Goal: Task Accomplishment & Management: Manage account settings

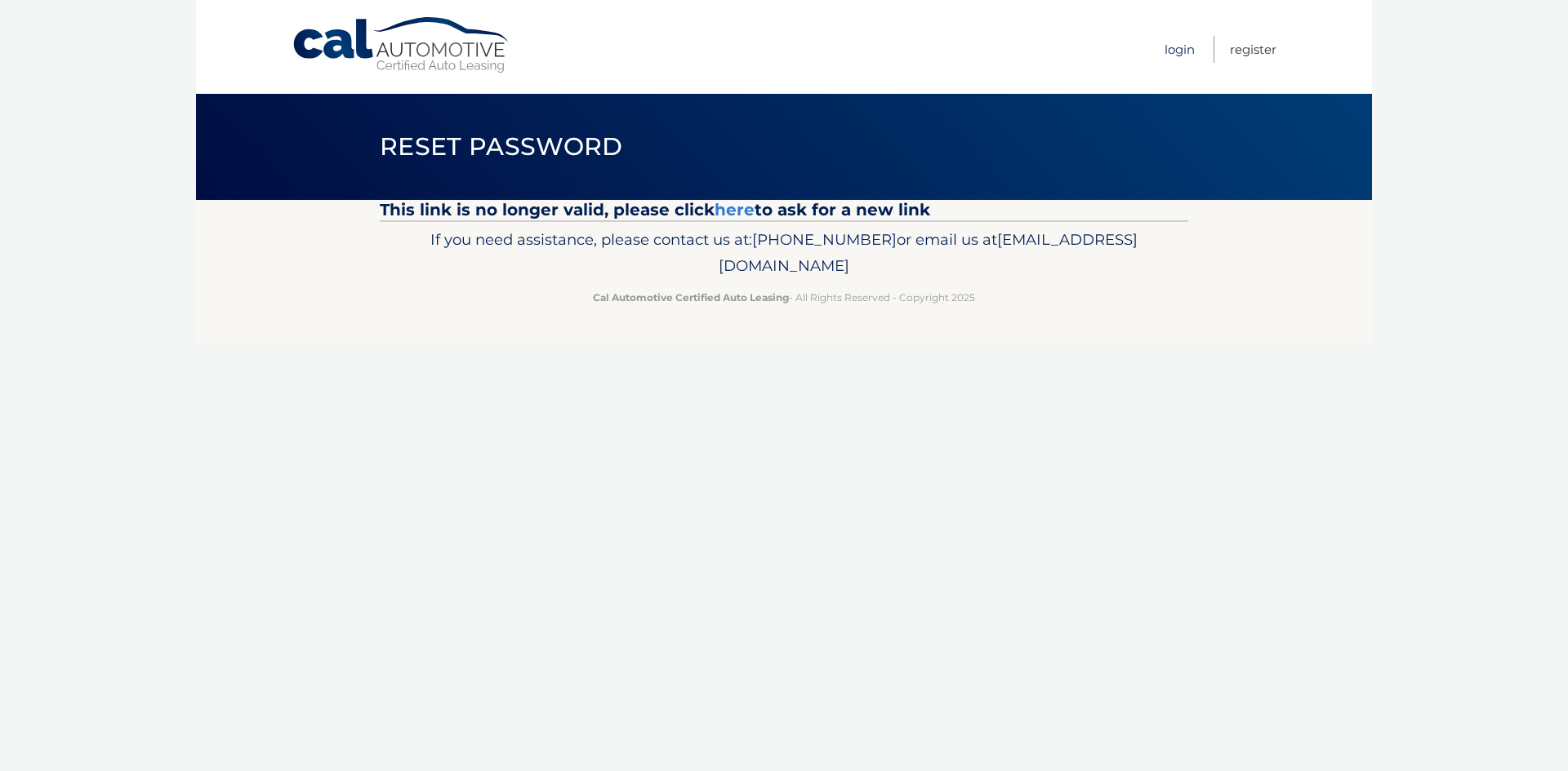
click at [1180, 48] on link "Login" at bounding box center [1180, 49] width 30 height 27
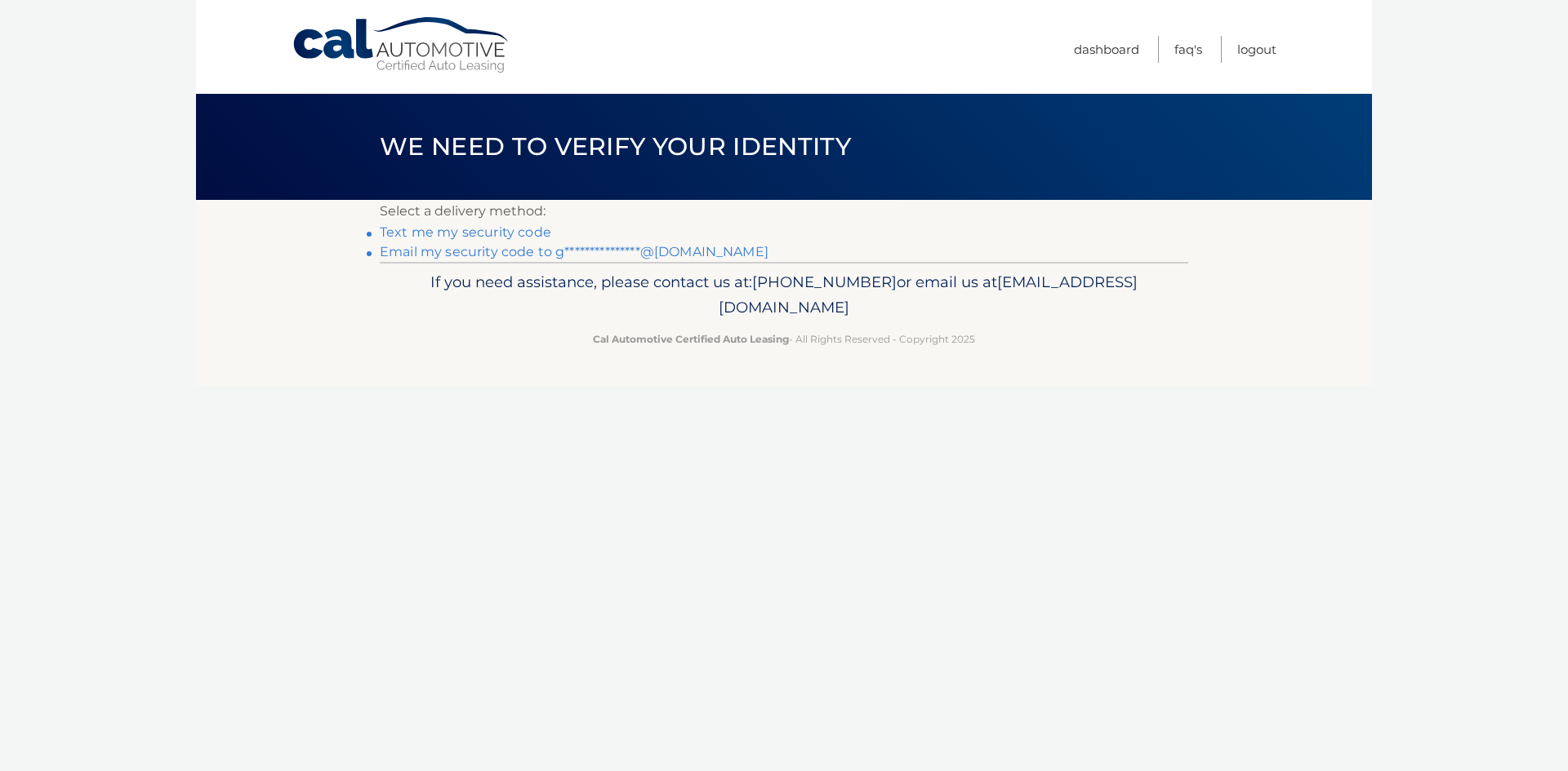
click at [524, 254] on link "**********" at bounding box center [574, 251] width 388 height 15
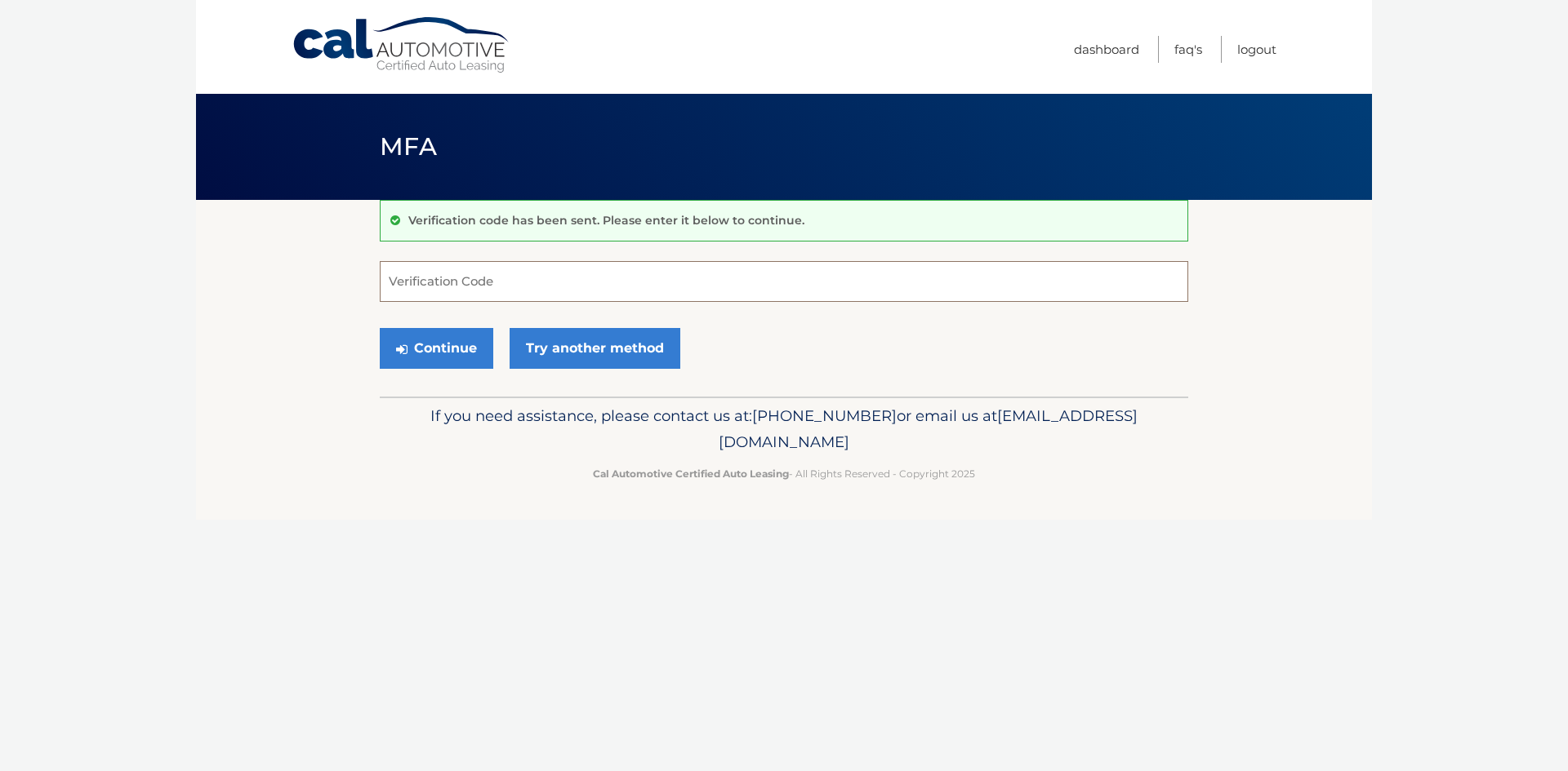
click at [519, 280] on input "Verification Code" at bounding box center [784, 282] width 809 height 41
paste input "463322"
click at [443, 343] on button "Continue" at bounding box center [436, 349] width 114 height 41
click at [449, 289] on input "463322" at bounding box center [784, 282] width 809 height 41
click at [444, 353] on button "Continue" at bounding box center [436, 349] width 114 height 41
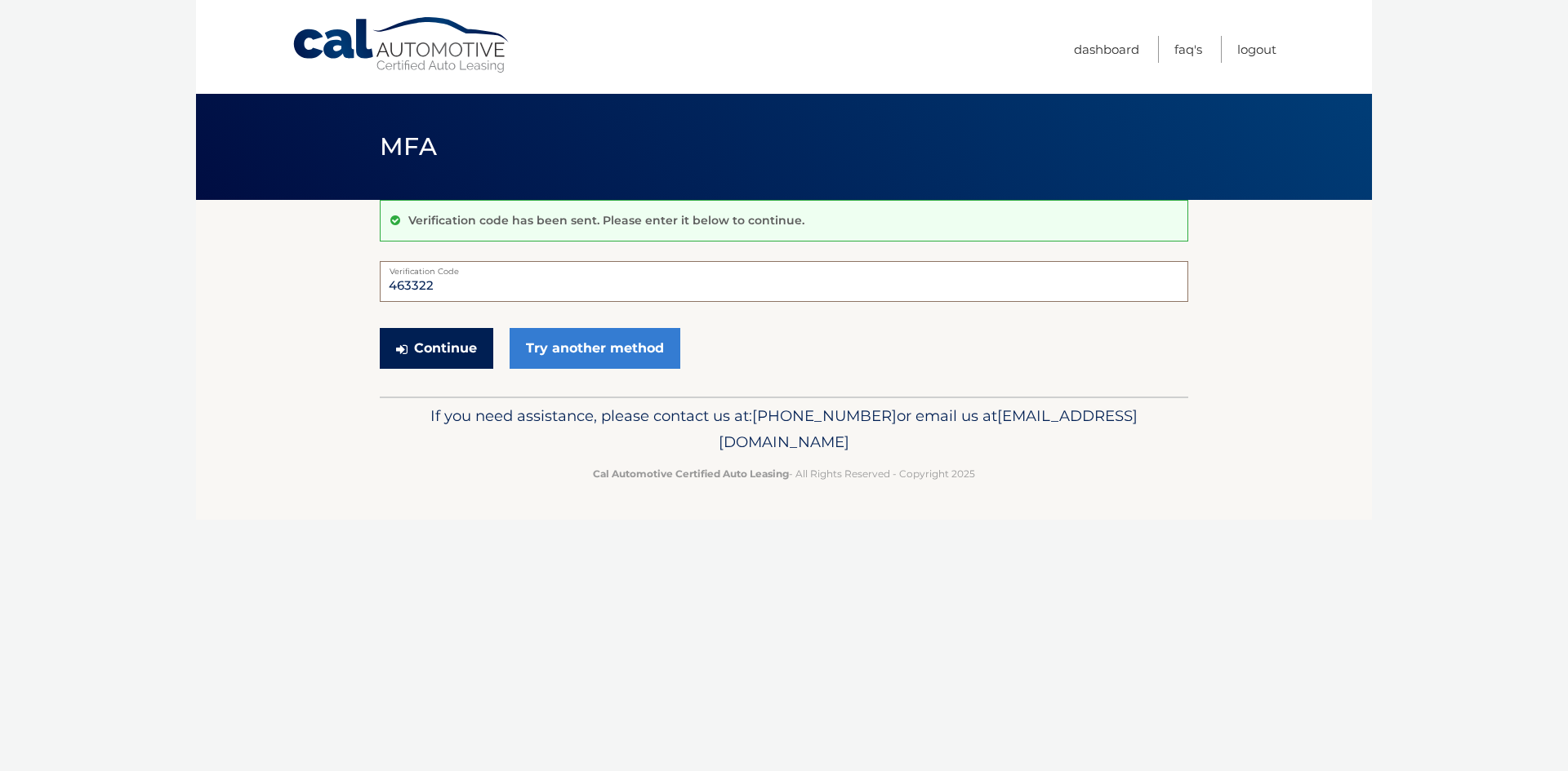
type input "463322"
click at [452, 342] on button "Continue" at bounding box center [436, 349] width 114 height 41
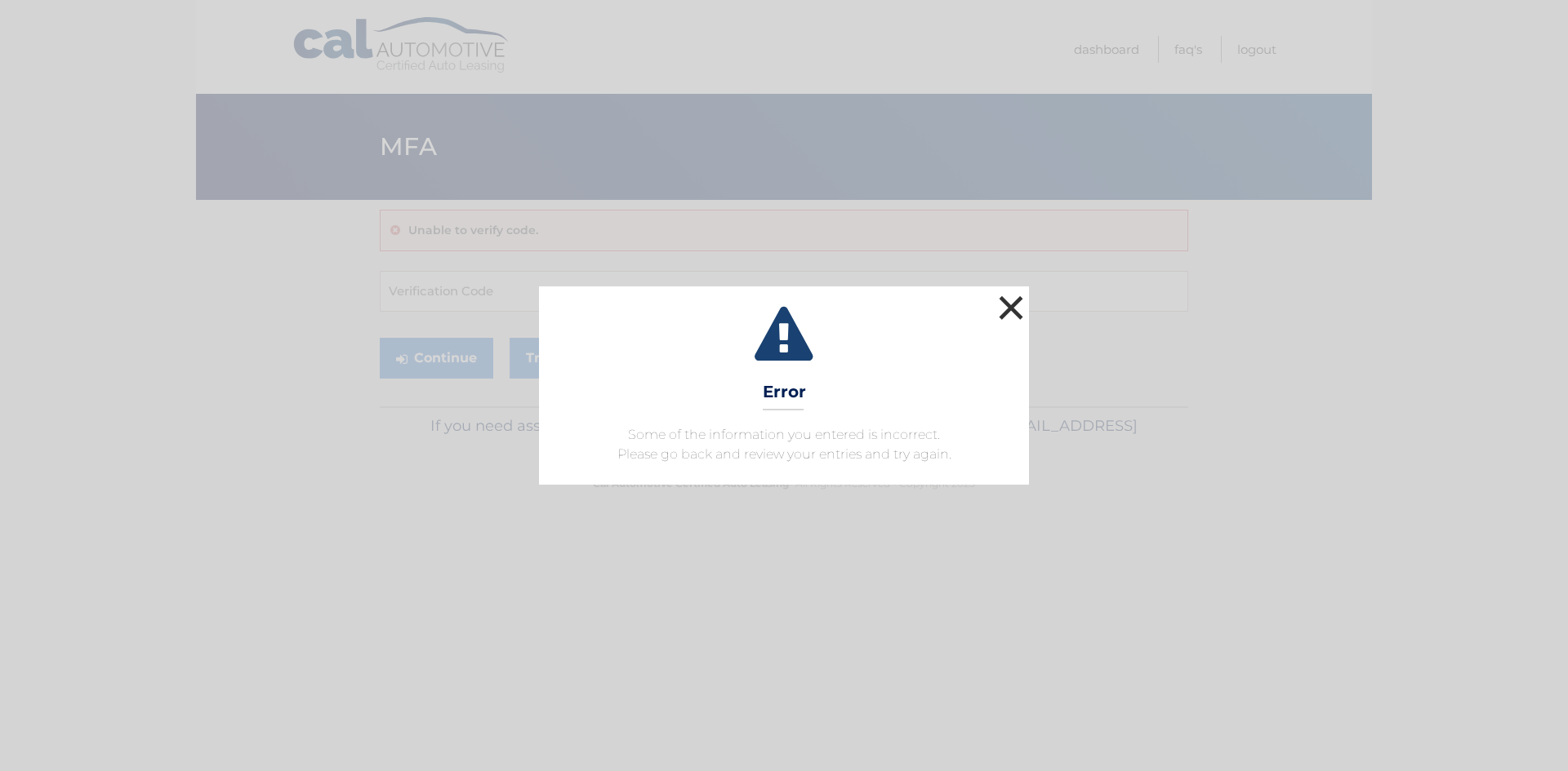
click at [1018, 304] on button "×" at bounding box center [1011, 308] width 33 height 33
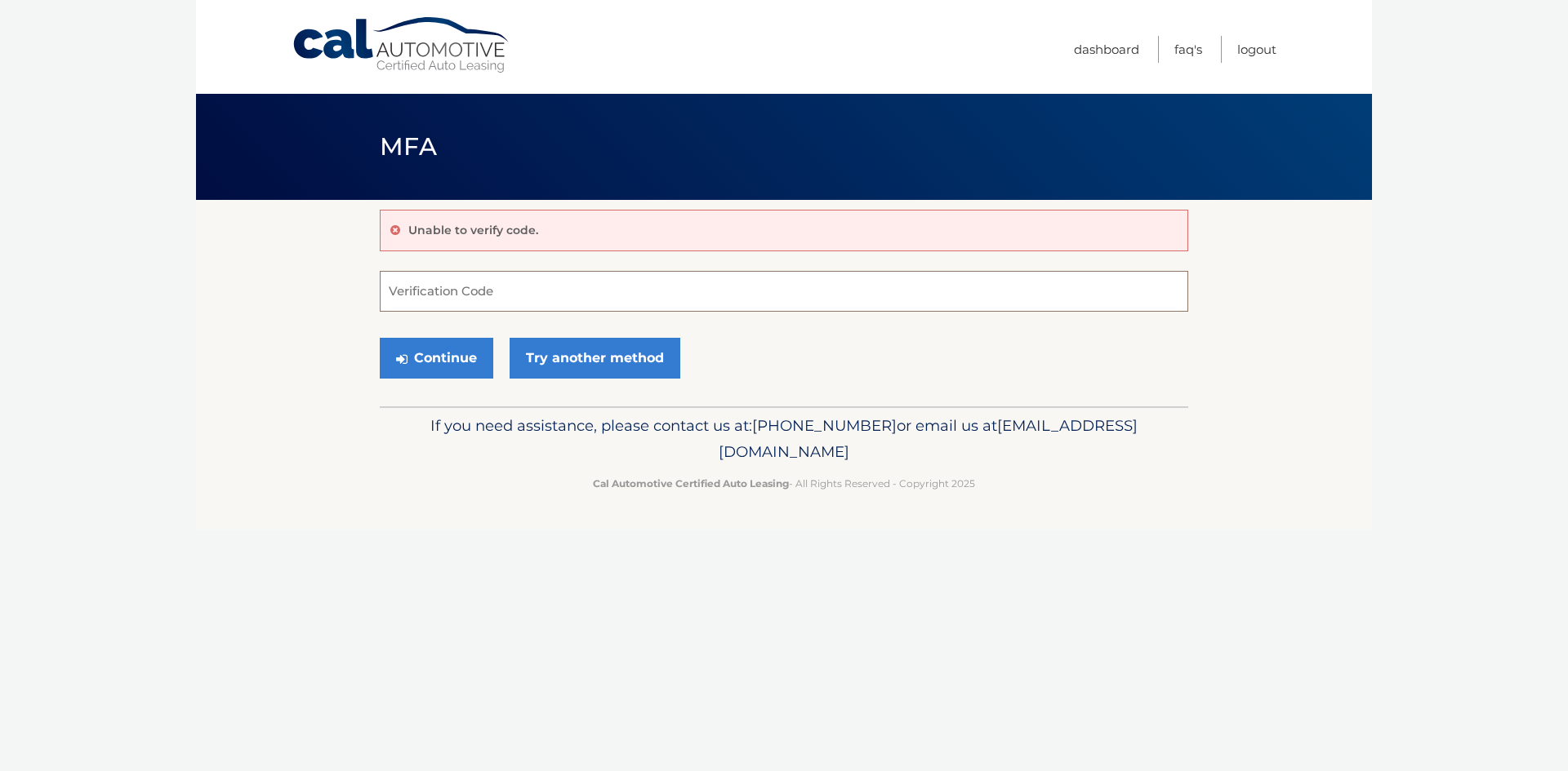
click at [433, 300] on input "Verification Code" at bounding box center [784, 292] width 809 height 41
type input "463322"
click at [435, 378] on div "Continue Try another method" at bounding box center [784, 360] width 809 height 55
click at [436, 357] on button "Continue" at bounding box center [436, 359] width 114 height 41
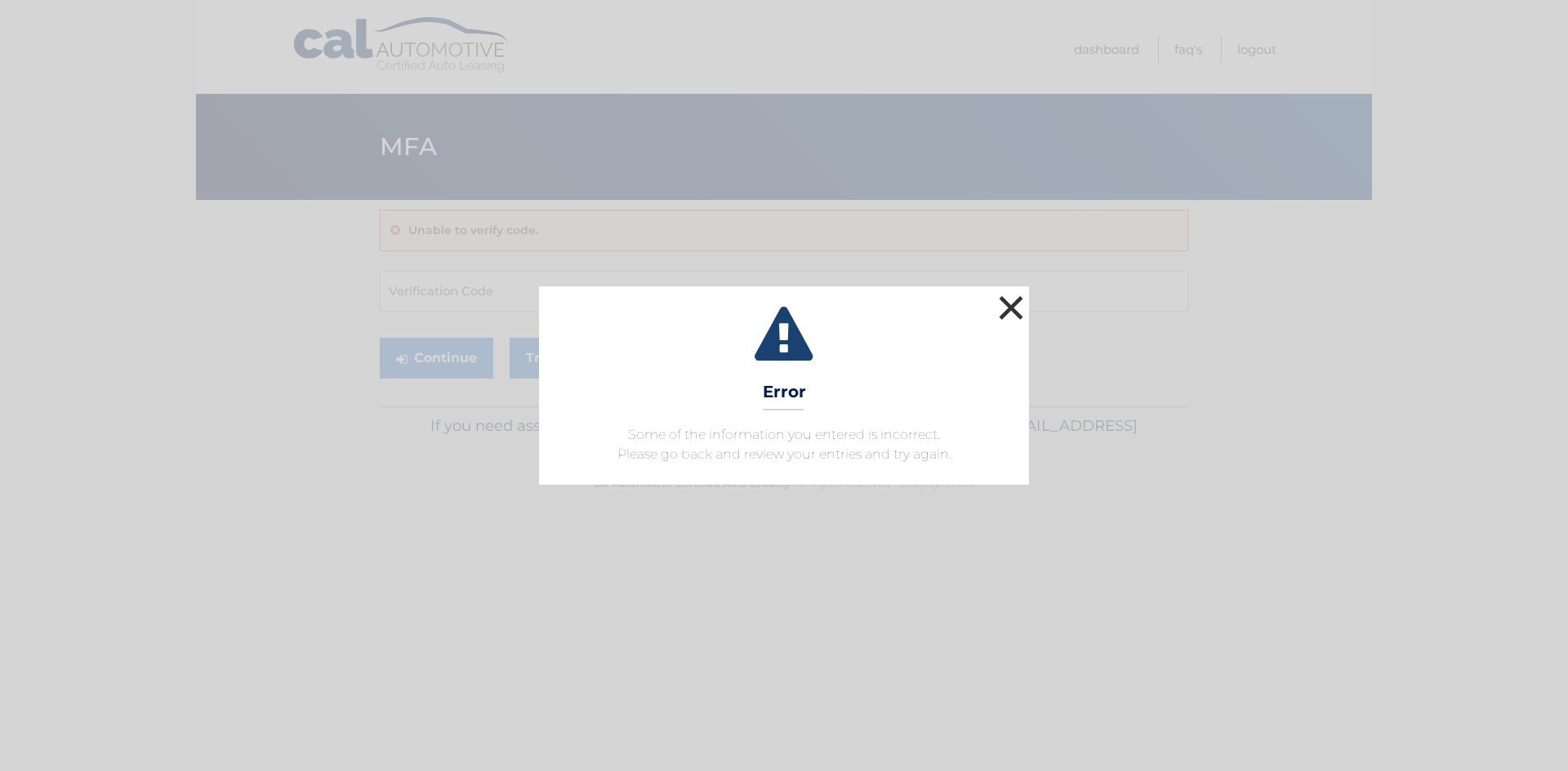
click at [1010, 306] on button "×" at bounding box center [1011, 308] width 33 height 33
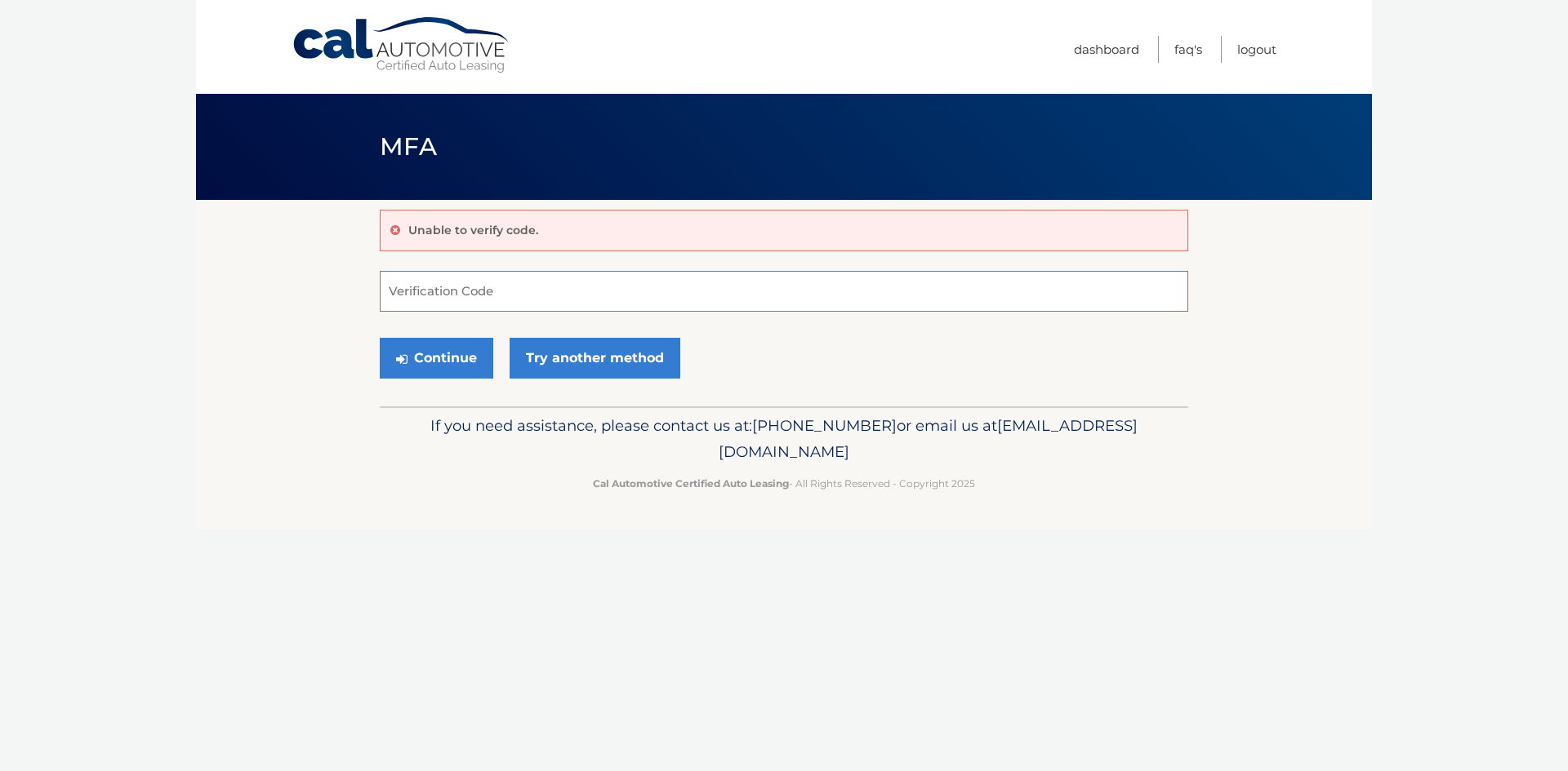
click at [410, 297] on input "Verification Code" at bounding box center [784, 292] width 809 height 41
type input "463322"
click at [407, 350] on button "Continue" at bounding box center [436, 359] width 114 height 41
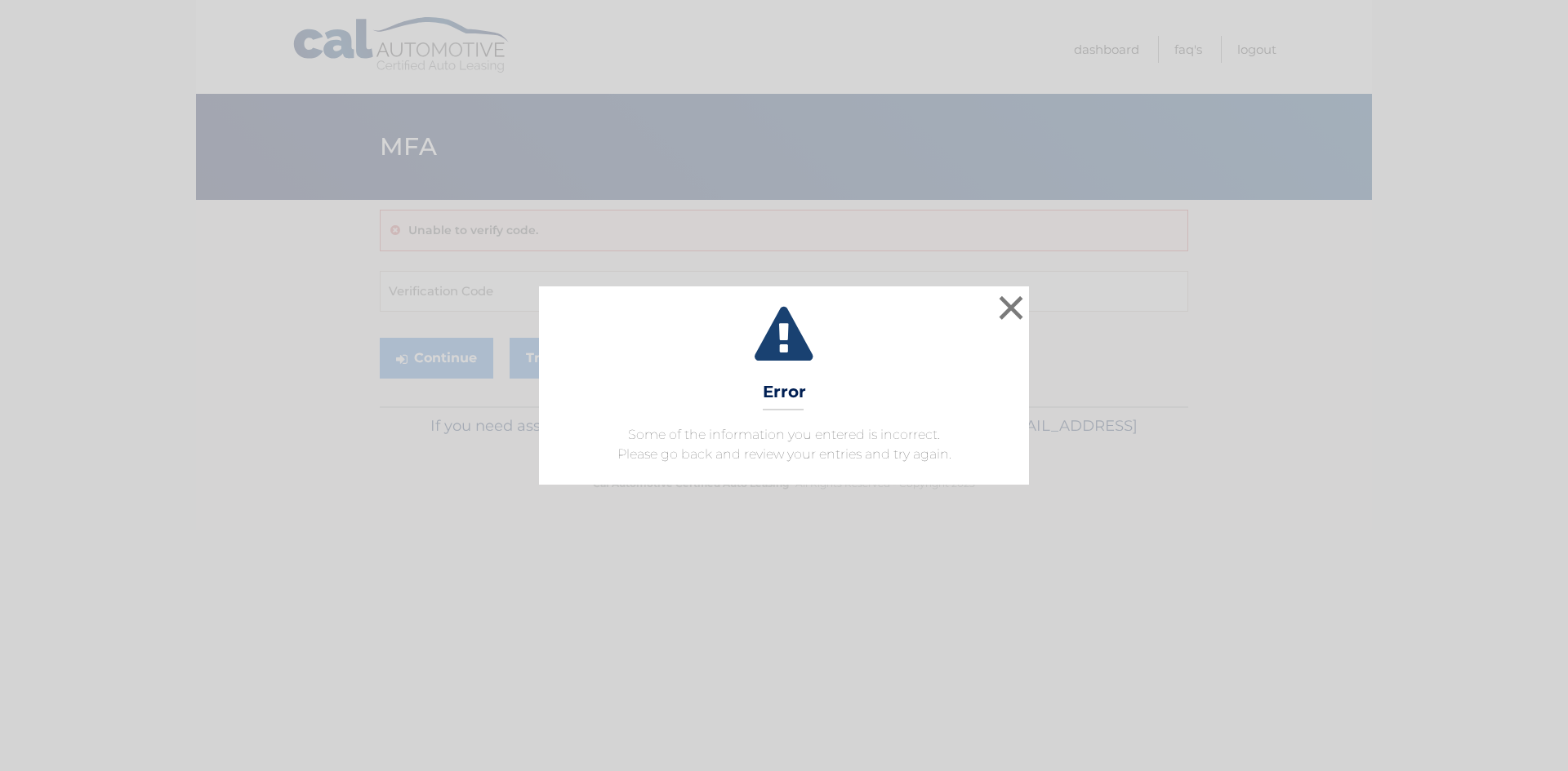
click at [1037, 307] on div "× Error Some of the information you entered is incorrect. Please go back and re…" at bounding box center [784, 385] width 1555 height 198
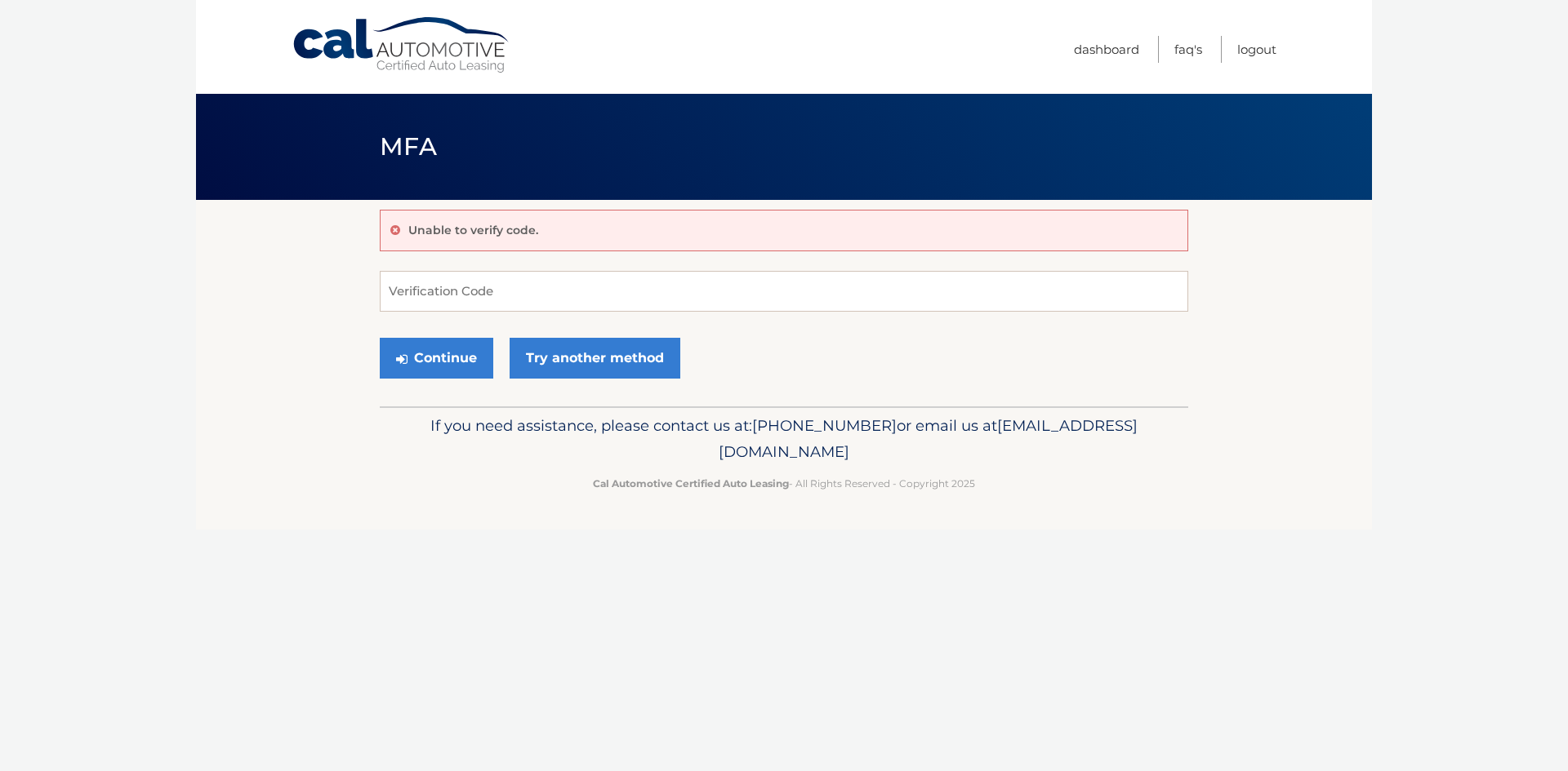
click at [1011, 315] on form "Verification Code Continue Try another method" at bounding box center [784, 329] width 809 height 116
click at [426, 292] on input "Verification Code" at bounding box center [784, 292] width 809 height 41
type input "463322"
click at [428, 360] on button "Continue" at bounding box center [436, 359] width 114 height 41
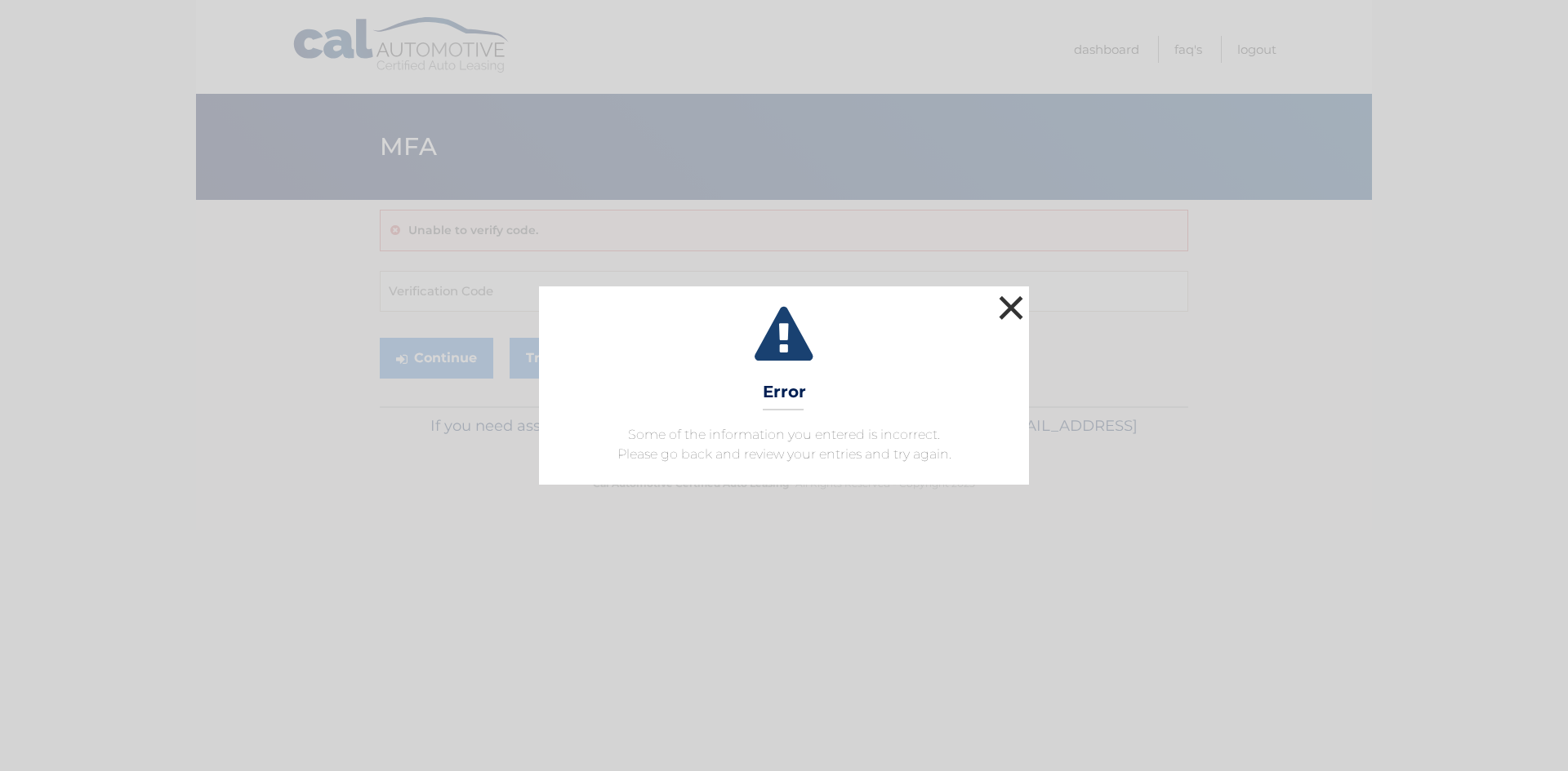
click at [1011, 312] on button "×" at bounding box center [1011, 308] width 33 height 33
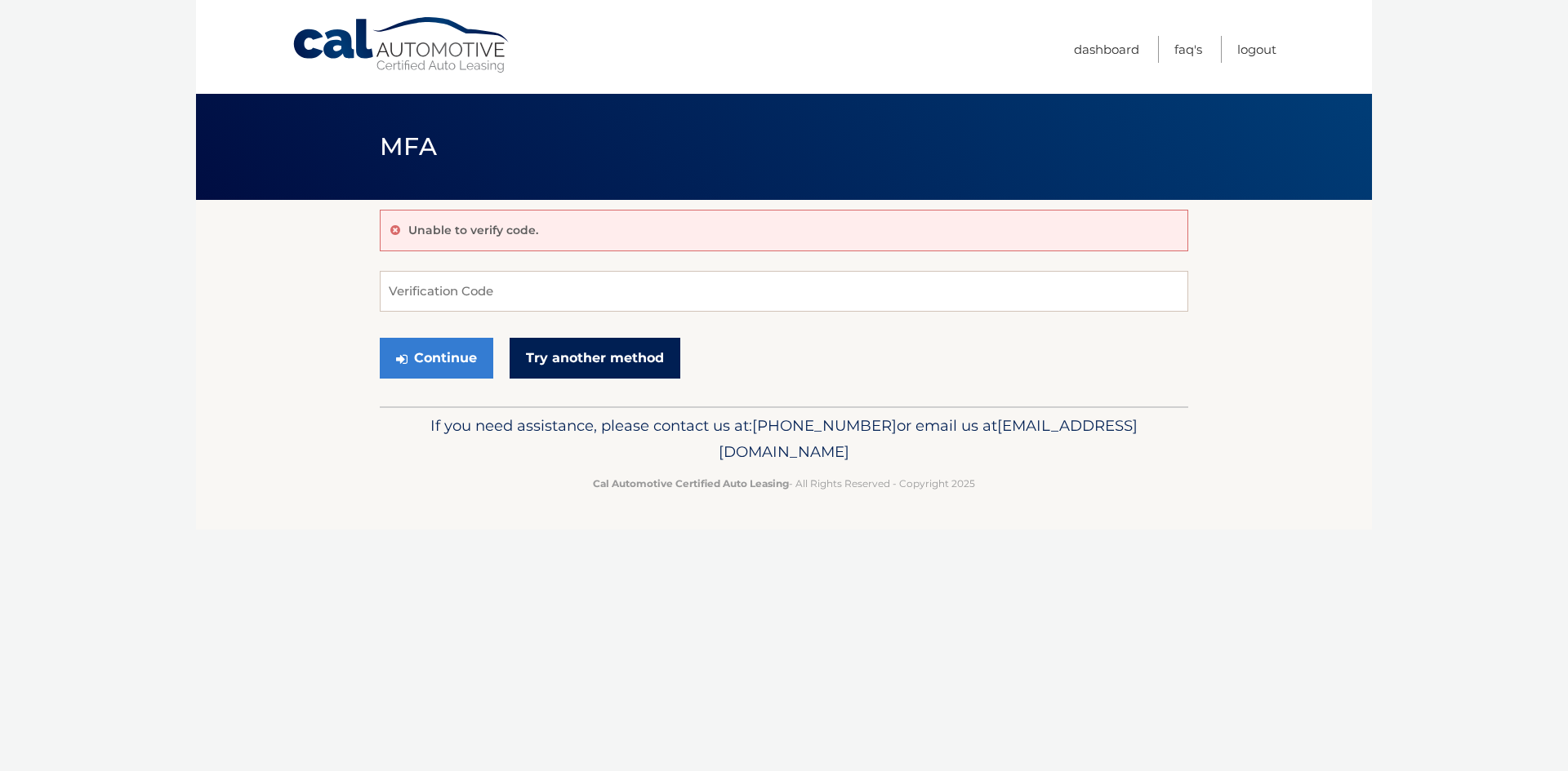
click at [543, 358] on link "Try another method" at bounding box center [595, 359] width 171 height 41
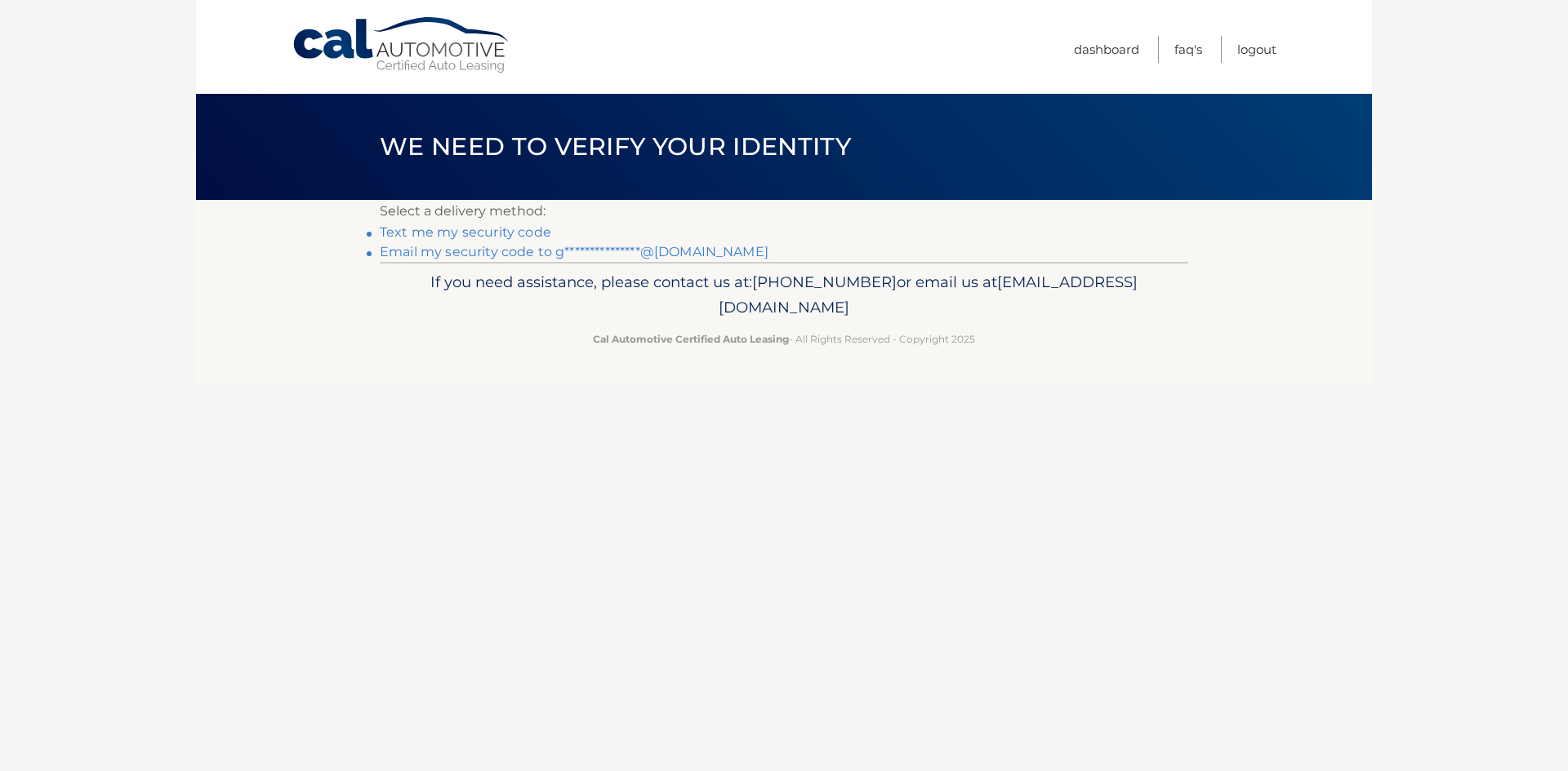
click at [465, 234] on link "Text me my security code" at bounding box center [465, 232] width 172 height 15
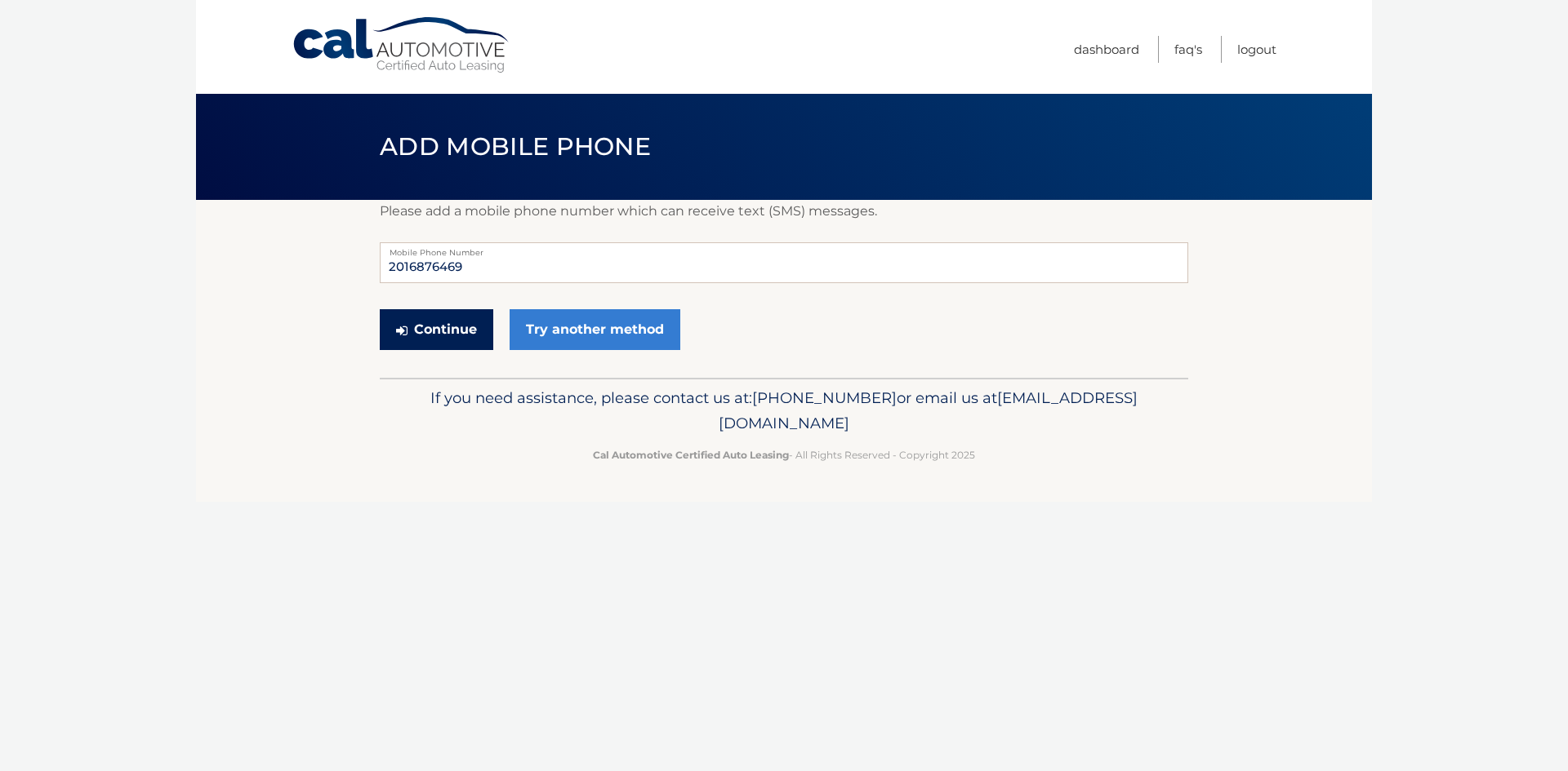
click at [440, 328] on button "Continue" at bounding box center [436, 330] width 114 height 41
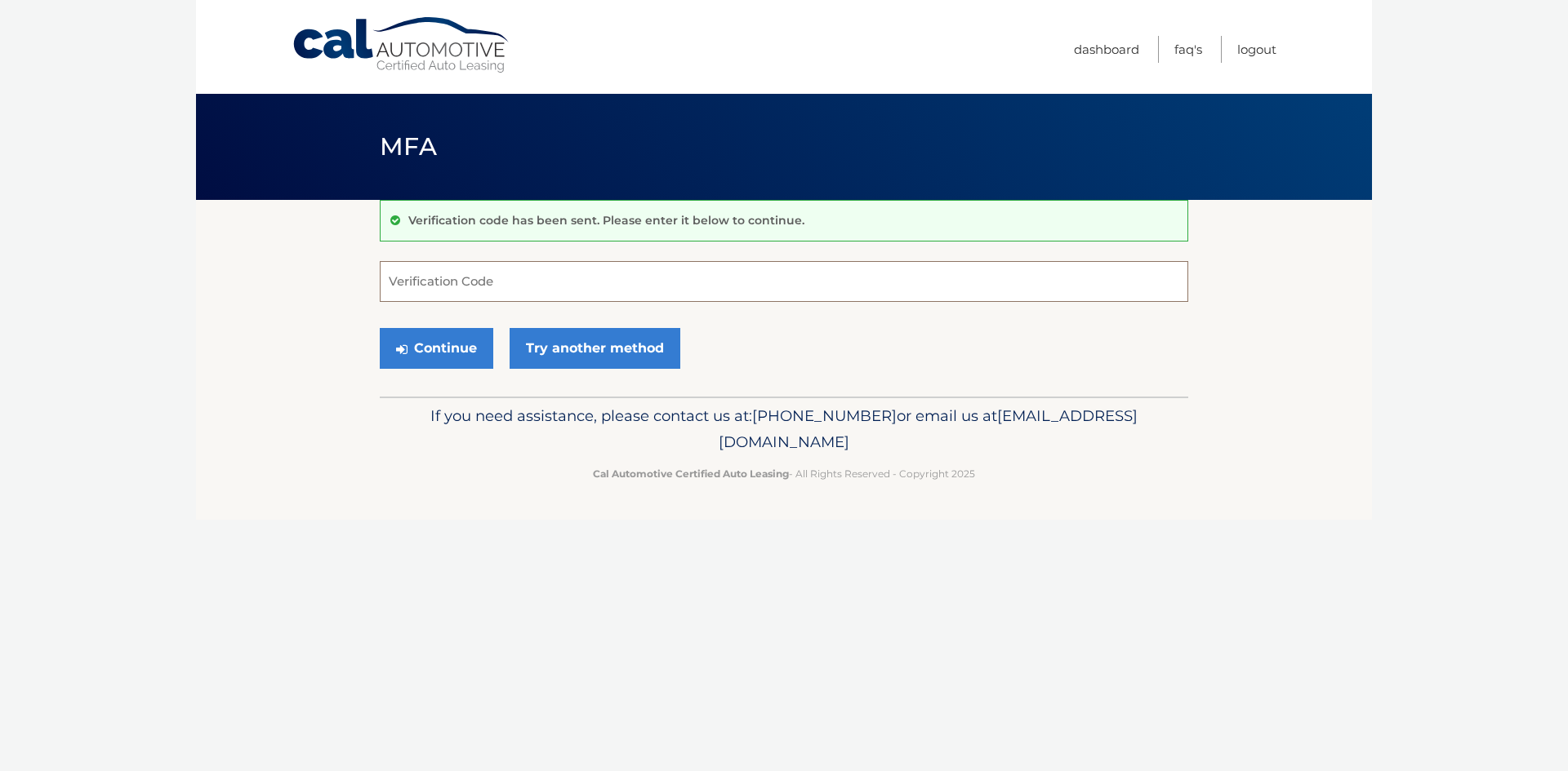
click at [456, 290] on input "Verification Code" at bounding box center [784, 282] width 809 height 41
type input "355079"
click at [481, 305] on form "355079 Verification Code Continue Try another method" at bounding box center [784, 319] width 809 height 116
click at [441, 341] on button "Continue" at bounding box center [436, 349] width 114 height 41
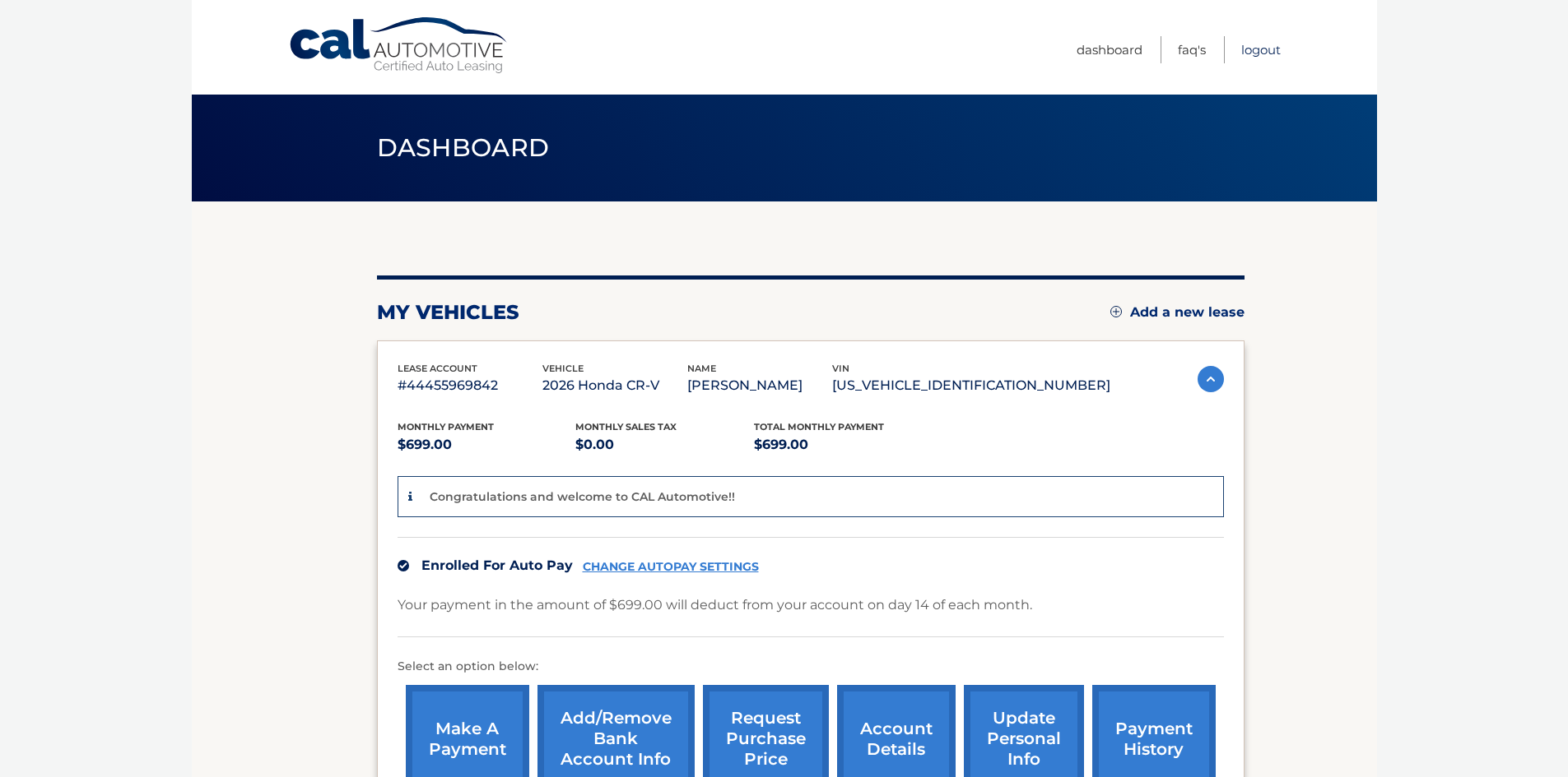
click at [1263, 51] on link "Logout" at bounding box center [1261, 50] width 40 height 27
